Goal: Task Accomplishment & Management: Use online tool/utility

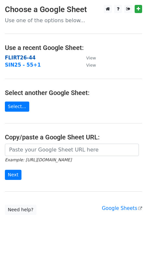
click at [11, 57] on strong "FLIRT26-44" at bounding box center [20, 58] width 31 height 6
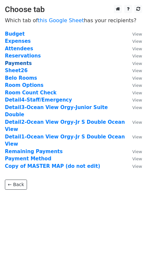
click at [12, 63] on strong "Payments" at bounding box center [18, 63] width 27 height 6
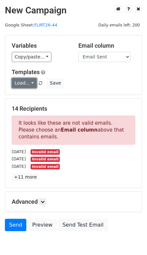
click at [18, 82] on link "Load..." at bounding box center [24, 83] width 25 height 10
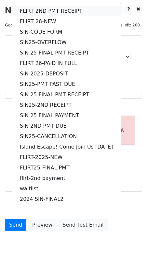
click at [40, 11] on link "FLIRT 2ND PMT RECEIPT" at bounding box center [66, 11] width 109 height 10
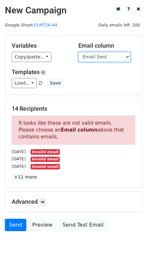
click at [88, 58] on select "Guest Date Type Method AmountDue AmountPaid TransactionFeeOverride TransactionF…" at bounding box center [105, 57] width 52 height 10
select select "Recipient"
click at [79, 52] on select "Guest Date Type Method AmountDue AmountPaid TransactionFeeOverride TransactionF…" at bounding box center [105, 57] width 52 height 10
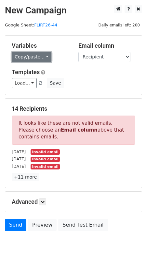
click at [40, 56] on link "Copy/paste..." at bounding box center [32, 57] width 40 height 10
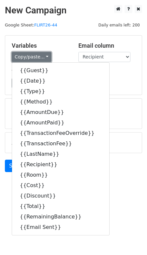
click at [40, 56] on link "Copy/paste..." at bounding box center [32, 57] width 40 height 10
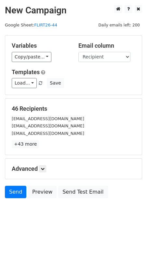
click at [57, 44] on h5 "Variables" at bounding box center [40, 45] width 57 height 7
click at [45, 167] on icon at bounding box center [43, 169] width 4 height 4
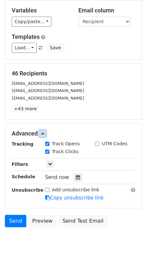
scroll to position [36, 0]
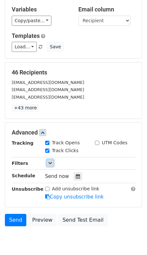
click at [49, 163] on link at bounding box center [50, 162] width 7 height 7
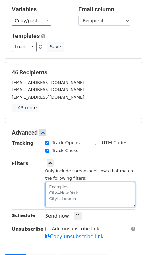
click at [61, 184] on textarea at bounding box center [90, 194] width 91 height 25
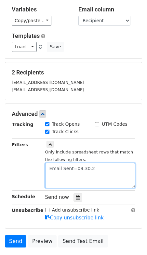
type textarea "Email Sent=09.30.25"
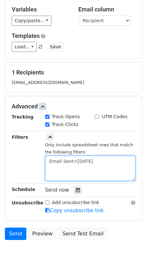
scroll to position [74, 0]
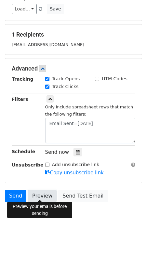
click at [38, 194] on link "Preview" at bounding box center [42, 195] width 29 height 12
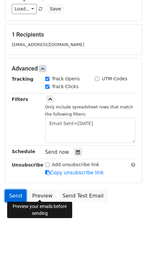
click at [18, 194] on link "Send" at bounding box center [16, 195] width 22 height 12
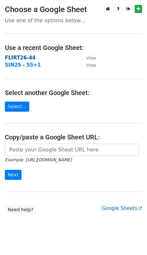
click at [30, 57] on strong "FLIRT26-44" at bounding box center [20, 58] width 31 height 6
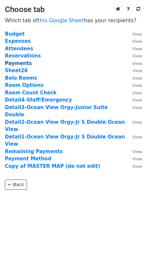
click at [23, 63] on strong "Payments" at bounding box center [18, 63] width 27 height 6
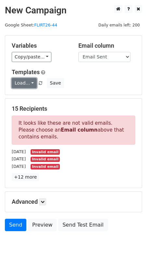
click at [26, 79] on link "Load..." at bounding box center [24, 83] width 25 height 10
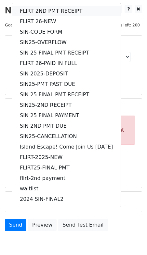
click at [35, 15] on link "FLIRT 2ND PMT RECEIPT" at bounding box center [66, 11] width 109 height 10
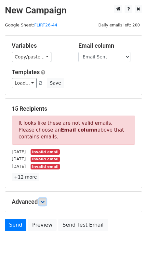
click at [43, 199] on icon at bounding box center [43, 201] width 4 height 4
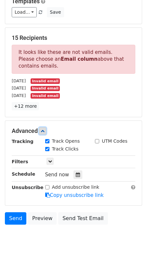
scroll to position [74, 0]
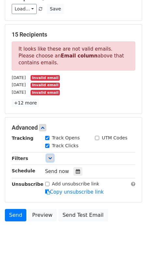
click at [50, 157] on icon at bounding box center [50, 158] width 4 height 4
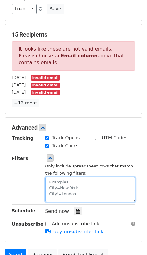
click at [58, 182] on textarea at bounding box center [90, 189] width 91 height 25
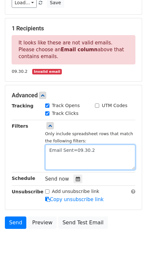
scroll to position [0, 0]
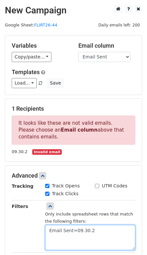
type textarea "Email Sent=09.30.2"
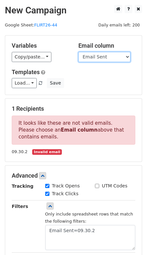
click at [93, 59] on select "Guest Date Type Method AmountDue AmountPaid TransactionFeeOverride TransactionF…" at bounding box center [105, 57] width 52 height 10
select select "Recipient"
click at [79, 52] on select "Guest Date Type Method AmountDue AmountPaid TransactionFeeOverride TransactionF…" at bounding box center [105, 57] width 52 height 10
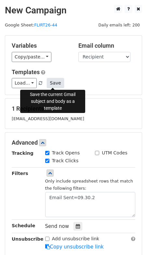
click at [52, 84] on button "Save" at bounding box center [55, 83] width 17 height 10
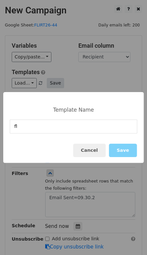
type input "f"
type input "FLIRT26-THIRD PMT"
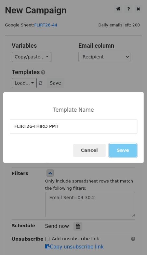
click at [125, 149] on button "Save" at bounding box center [123, 149] width 28 height 13
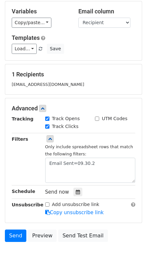
scroll to position [35, 0]
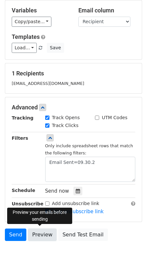
click at [39, 231] on link "Preview" at bounding box center [42, 234] width 29 height 12
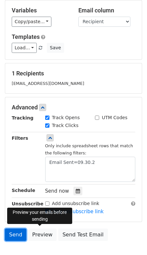
click at [15, 233] on link "Send" at bounding box center [16, 234] width 22 height 12
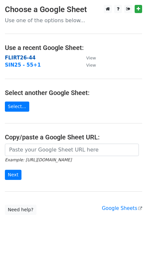
click at [30, 58] on strong "FLIRT26-44" at bounding box center [20, 58] width 31 height 6
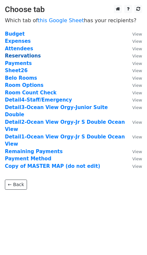
click at [29, 57] on strong "Reservations" at bounding box center [23, 56] width 36 height 6
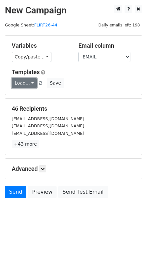
click at [31, 82] on link "Load..." at bounding box center [24, 83] width 25 height 10
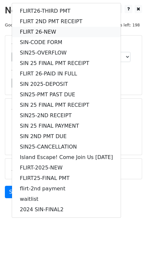
click at [37, 32] on link "FLIRT 26-NEW" at bounding box center [66, 32] width 109 height 10
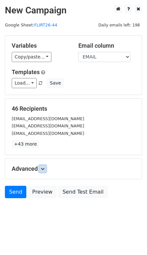
click at [43, 167] on icon at bounding box center [43, 169] width 4 height 4
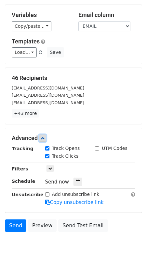
scroll to position [33, 0]
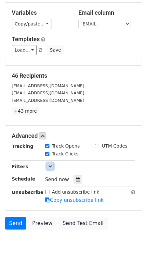
click at [51, 164] on icon at bounding box center [50, 166] width 4 height 4
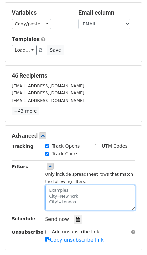
click at [105, 198] on textarea at bounding box center [90, 197] width 91 height 25
click at [106, 189] on textarea "NOTE=XX" at bounding box center [90, 197] width 91 height 25
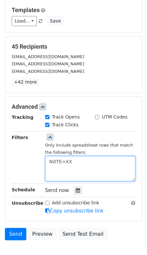
scroll to position [65, 0]
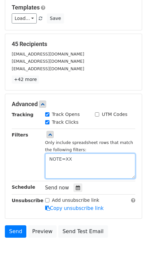
click at [80, 165] on textarea "NOTE=XX" at bounding box center [90, 165] width 91 height 25
click at [51, 167] on textarea "NOTE=XX" at bounding box center [90, 165] width 91 height 25
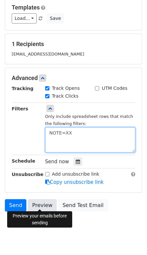
type textarea "NOTE=XX"
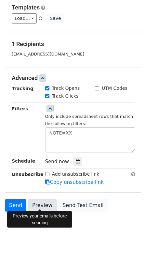
click at [39, 204] on link "Preview" at bounding box center [42, 205] width 29 height 12
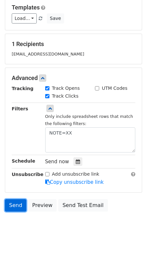
click at [13, 206] on link "Send" at bounding box center [16, 205] width 22 height 12
